Goal: Task Accomplishment & Management: Use online tool/utility

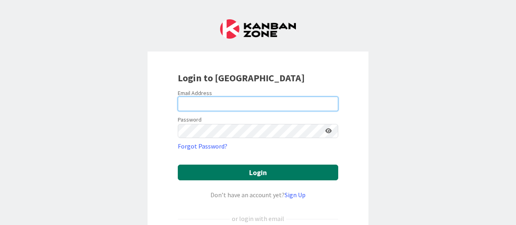
type input "[EMAIL_ADDRESS][DOMAIN_NAME]"
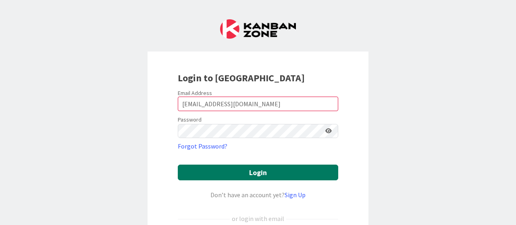
click at [256, 173] on button "Login" at bounding box center [258, 173] width 160 height 16
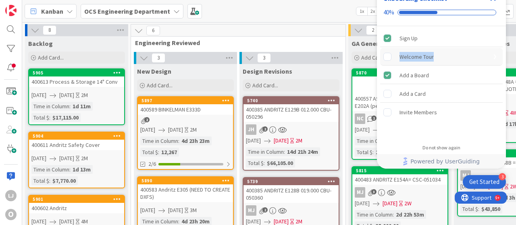
drag, startPoint x: 478, startPoint y: 41, endPoint x: 479, endPoint y: 57, distance: 16.1
click at [479, 57] on div "Sign Up Welcome Tour Add a Board Add a Card Invite Members" at bounding box center [441, 82] width 129 height 113
click at [50, 55] on span "Add Card..." at bounding box center [51, 57] width 26 height 7
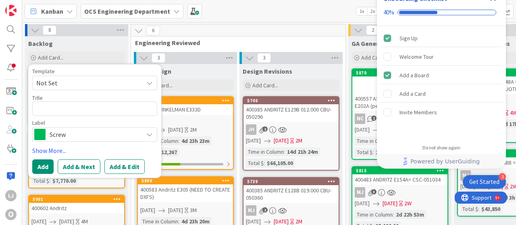
type textarea "x"
type textarea "4"
type textarea "x"
type textarea "40"
type textarea "x"
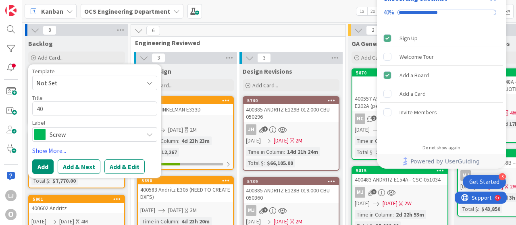
type textarea "400"
type textarea "x"
type textarea "4006"
type textarea "x"
type textarea "40061"
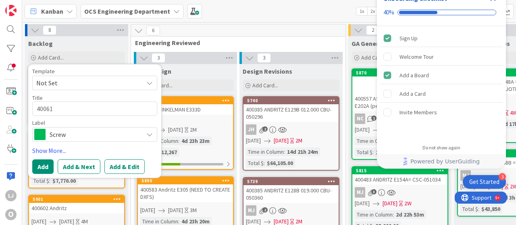
type textarea "x"
type textarea "400614"
type textarea "x"
type textarea "400614"
type textarea "x"
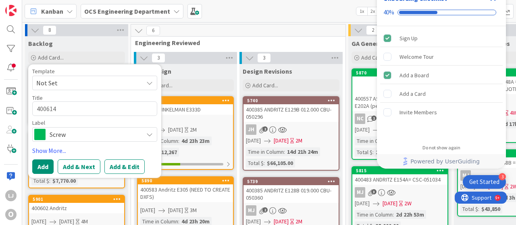
type textarea "400614 A"
type textarea "x"
type textarea "400614 An"
type textarea "x"
type textarea "400614 And"
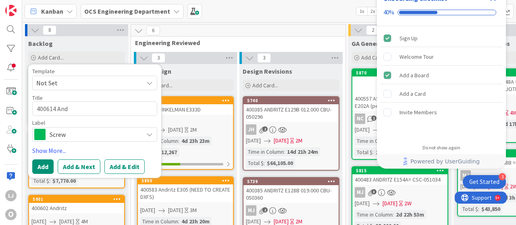
type textarea "x"
type textarea "400614 Andr"
type textarea "x"
type textarea "400614 Andri"
type textarea "x"
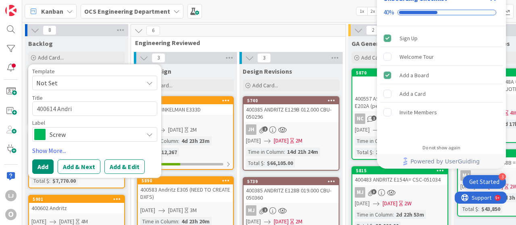
type textarea "400614 Andrit"
type textarea "x"
type textarea "400614 [GEOGRAPHIC_DATA]"
type textarea "x"
type textarea "400614 [GEOGRAPHIC_DATA]"
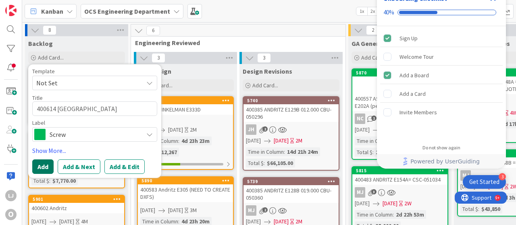
type textarea "x"
type textarea "400614 Andritz 1"
type textarea "x"
type textarea "400614 Andritz 12"
type textarea "x"
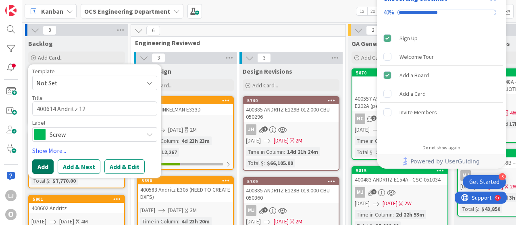
type textarea "400614 Andritz 12""
type textarea "x"
type textarea "400614 Andritz 12""
type textarea "x"
type textarea "400614 Andritz 12" C"
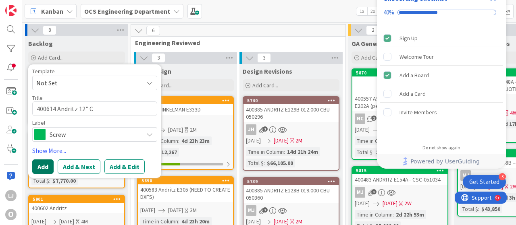
type textarea "x"
type textarea "400614 Andritz 12" Co"
type textarea "x"
type textarea "400614 Andritz 12" Con"
type textarea "x"
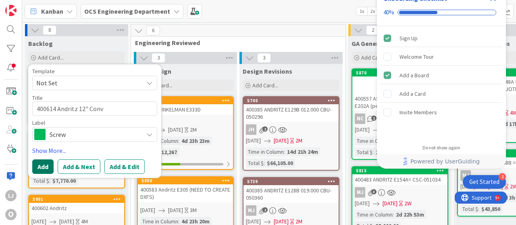
type textarea "400614 Andritz 12" Conv"
click at [46, 166] on button "Add" at bounding box center [42, 167] width 21 height 15
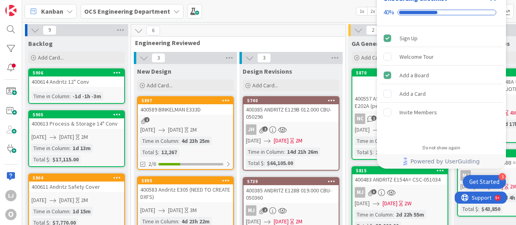
click at [83, 86] on div "400614 Andritz 12" Conv" at bounding box center [76, 82] width 95 height 10
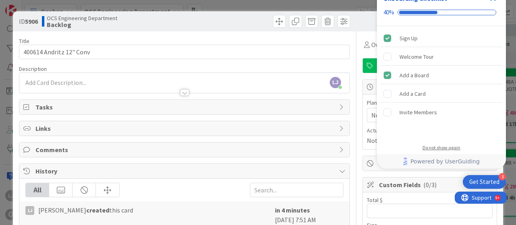
click at [446, 147] on div "Do not show again" at bounding box center [441, 148] width 38 height 6
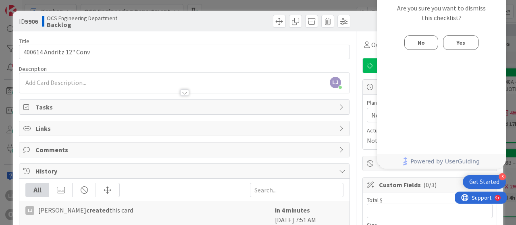
click at [429, 42] on button "No" at bounding box center [421, 42] width 34 height 15
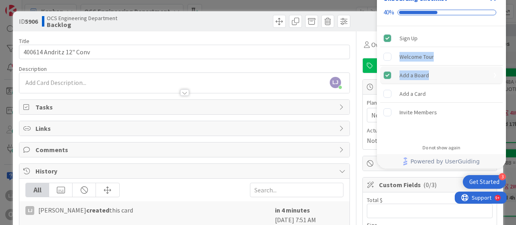
drag, startPoint x: 472, startPoint y: 38, endPoint x: 487, endPoint y: 79, distance: 43.4
click at [487, 79] on div "Sign Up Welcome Tour Add a Board Add a Card Invite Members" at bounding box center [441, 82] width 129 height 113
click at [490, 29] on div "Sign Up Welcome Tour Add a Board Add a Card Invite Members" at bounding box center [441, 82] width 129 height 113
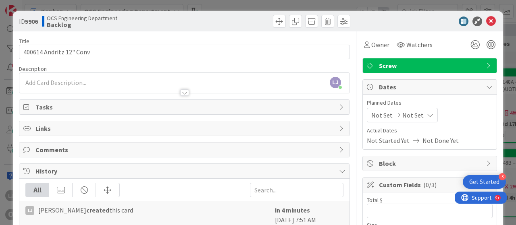
click at [373, 112] on span "Not Set" at bounding box center [381, 115] width 21 height 10
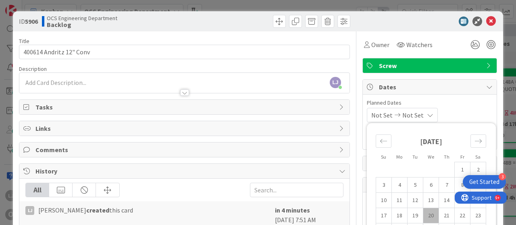
click at [423, 213] on td "20" at bounding box center [431, 215] width 16 height 15
type input "[DATE]"
click at [431, 114] on icon at bounding box center [428, 115] width 6 height 6
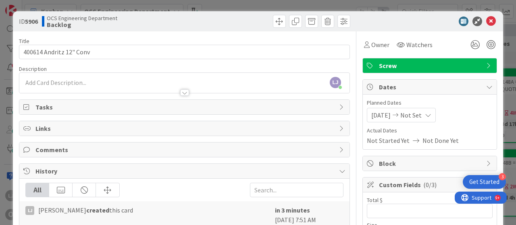
click at [421, 115] on span "Not Set" at bounding box center [410, 115] width 21 height 10
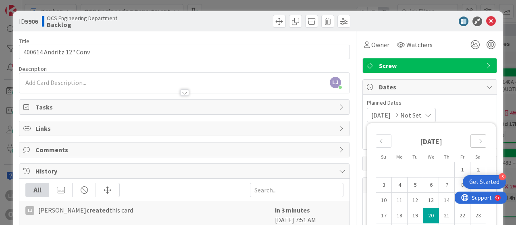
click at [475, 141] on icon "Move forward to switch to the next month." at bounding box center [478, 141] width 7 height 4
click at [457, 166] on td "3" at bounding box center [463, 169] width 16 height 15
type input "[DATE]"
click at [466, 105] on span "Planned Dates" at bounding box center [430, 103] width 126 height 8
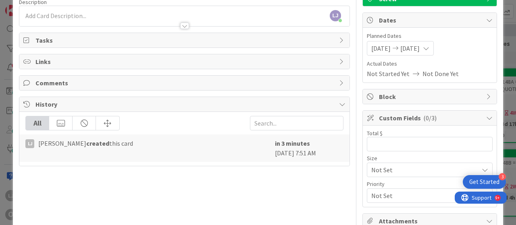
scroll to position [81, 0]
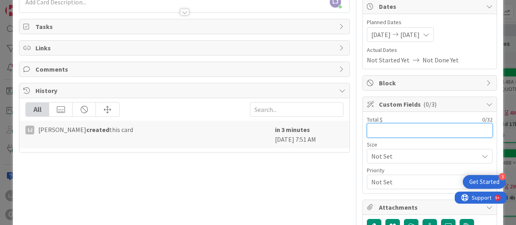
drag, startPoint x: 365, startPoint y: 130, endPoint x: 373, endPoint y: 130, distance: 8.1
click at [367, 130] on input "text" at bounding box center [430, 130] width 126 height 15
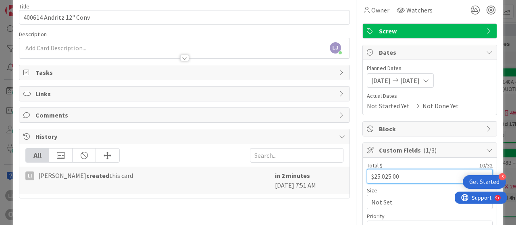
scroll to position [0, 0]
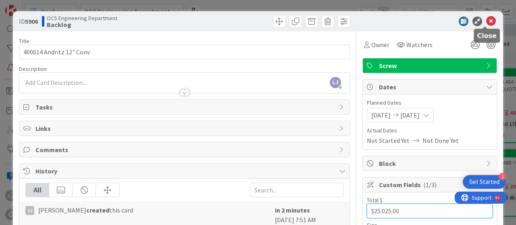
type input "$25.025.00"
click at [486, 22] on icon at bounding box center [491, 22] width 10 height 10
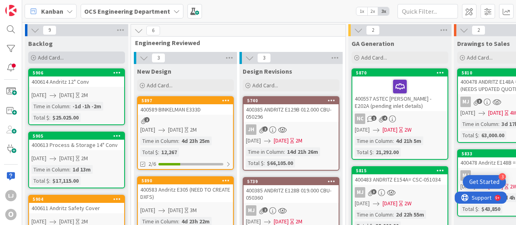
click at [59, 55] on span "Add Card..." at bounding box center [51, 57] width 26 height 7
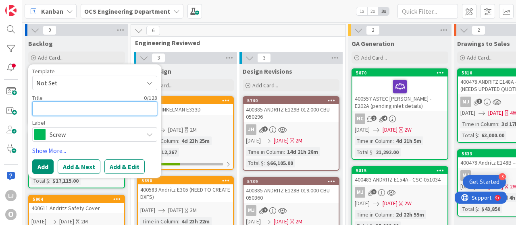
type textarea "x"
type textarea "4"
type textarea "x"
type textarea "40"
type textarea "x"
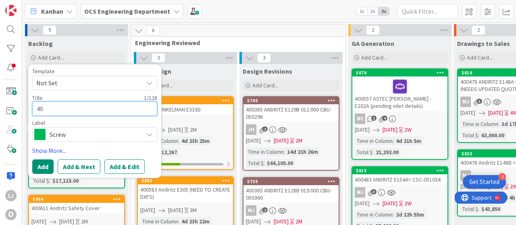
type textarea "400"
type textarea "x"
type textarea "4006"
type textarea "x"
type textarea "40061"
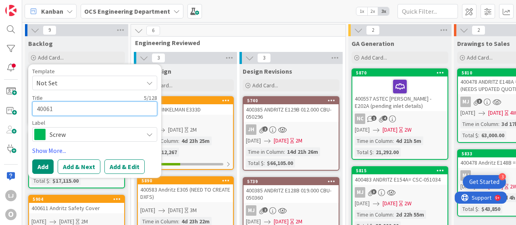
type textarea "x"
type textarea "400615"
type textarea "x"
type textarea "400615"
type textarea "x"
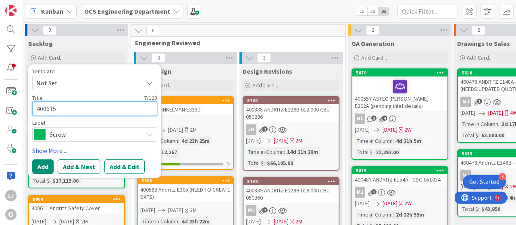
type textarea "400615 A"
type textarea "x"
type textarea "400615 An"
type textarea "x"
type textarea "400615 And"
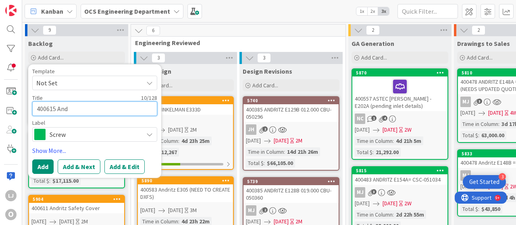
type textarea "x"
type textarea "400615 Andr"
type textarea "x"
type textarea "400615 Andri"
type textarea "x"
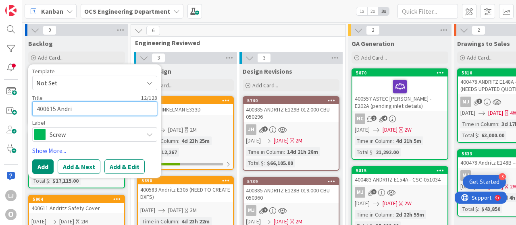
type textarea "400615 Andrit"
type textarea "x"
type textarea "400615 [GEOGRAPHIC_DATA]"
type textarea "x"
type textarea "400615 [GEOGRAPHIC_DATA]"
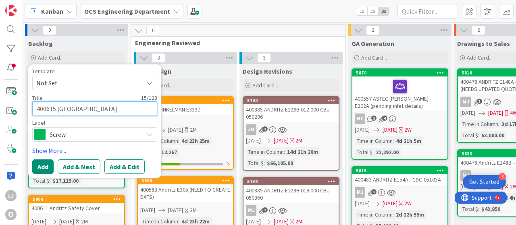
type textarea "x"
type textarea "400615 Andritz P"
type textarea "x"
type textarea "400615 Andritz Pa"
type textarea "x"
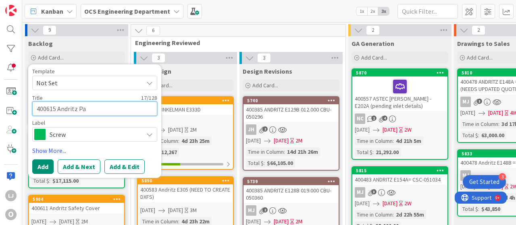
type textarea "400615 Andritz Par"
type textarea "x"
type textarea "400615 Andritz Part"
type textarea "x"
type textarea "400615 Andritz Parts"
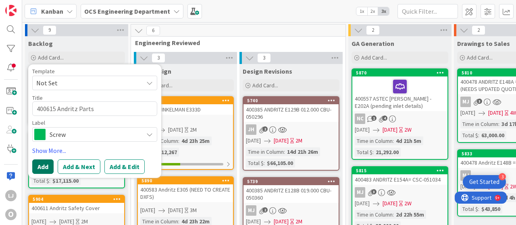
click at [48, 164] on button "Add" at bounding box center [42, 167] width 21 height 15
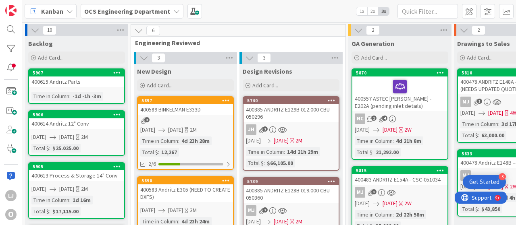
click at [76, 85] on div "400615 Andritz Parts" at bounding box center [76, 82] width 95 height 10
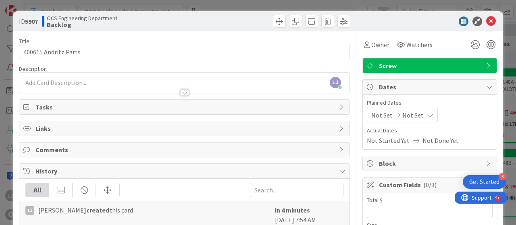
click at [376, 114] on span "Not Set" at bounding box center [381, 115] width 21 height 10
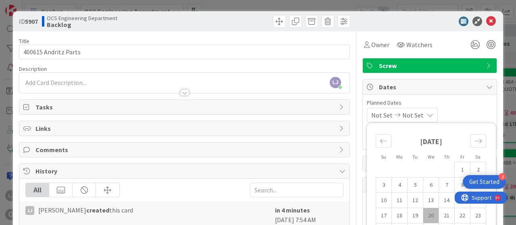
click at [423, 214] on td "20" at bounding box center [431, 215] width 16 height 15
type input "[DATE]"
click at [416, 114] on span "Not Set" at bounding box center [410, 115] width 21 height 10
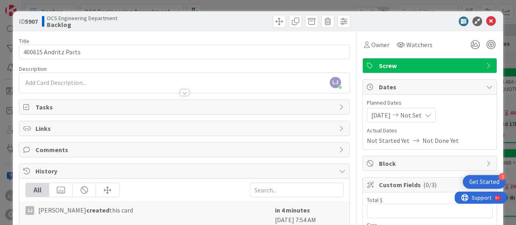
click at [431, 116] on icon at bounding box center [428, 115] width 6 height 6
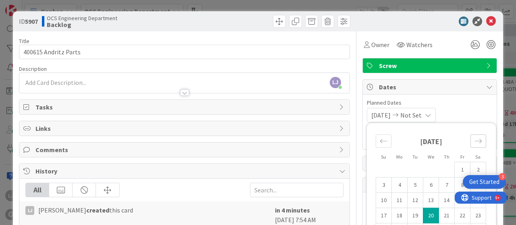
click at [475, 140] on icon "Move forward to switch to the next month." at bounding box center [479, 141] width 8 height 8
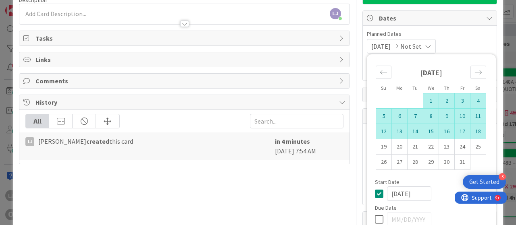
scroll to position [81, 0]
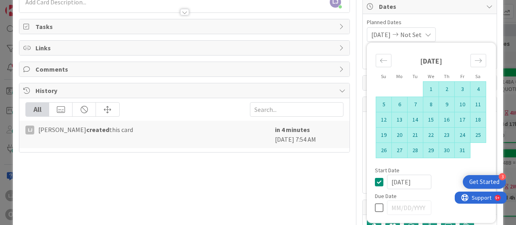
click at [455, 149] on td "31" at bounding box center [463, 150] width 16 height 15
type input "[DATE]"
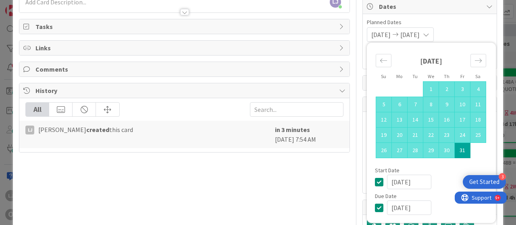
click at [458, 149] on td "31" at bounding box center [463, 150] width 16 height 15
type input "[DATE]"
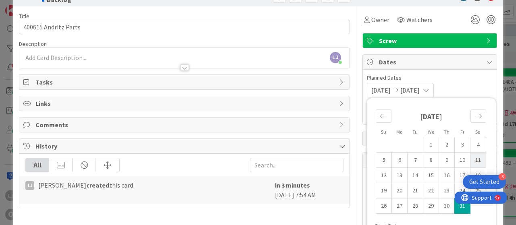
scroll to position [0, 0]
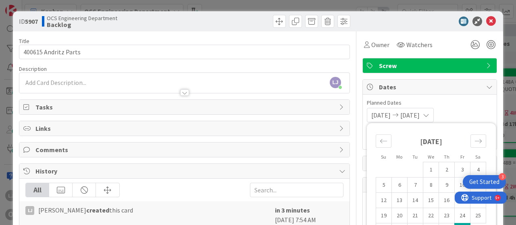
click at [458, 112] on div "[DATE] [DATE] Su Mo Tu We Th Fr Sa [DATE] 1 2 3 4 5 6 7 8 9 10 11 12 13 14 15 1…" at bounding box center [430, 115] width 126 height 15
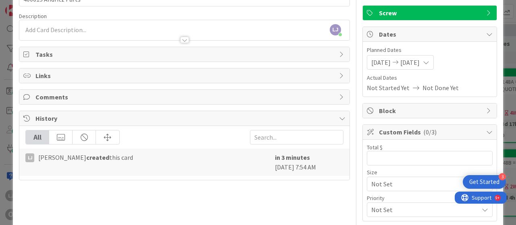
scroll to position [81, 0]
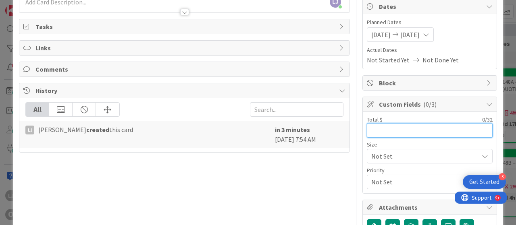
drag, startPoint x: 366, startPoint y: 129, endPoint x: 373, endPoint y: 134, distance: 8.1
click at [367, 129] on input "text" at bounding box center [430, 130] width 126 height 15
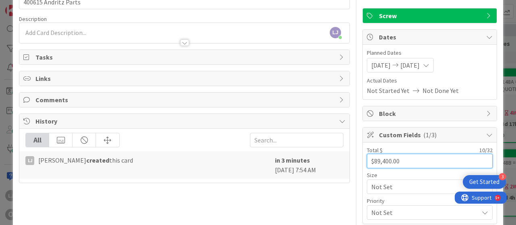
scroll to position [0, 0]
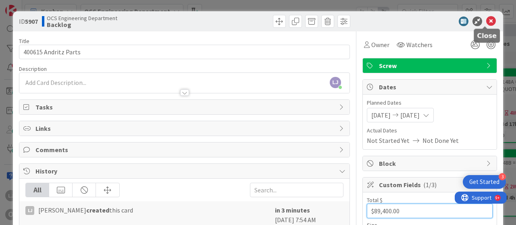
type input "$89,400.00"
click at [487, 21] on icon at bounding box center [491, 22] width 10 height 10
